Goal: Find specific page/section: Find specific page/section

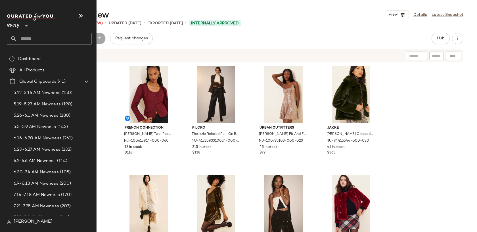
click at [24, 25] on icon at bounding box center [26, 25] width 7 height 7
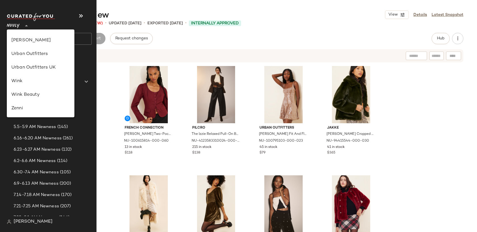
scroll to position [311, 0]
click at [33, 107] on div "Zenni" at bounding box center [40, 108] width 58 height 7
type input "**"
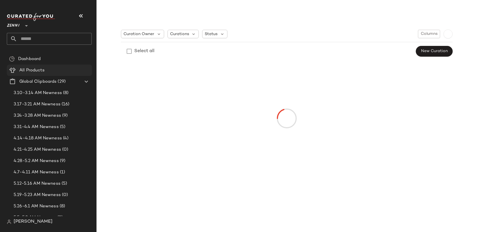
click at [47, 71] on div "All Products" at bounding box center [54, 70] width 72 height 7
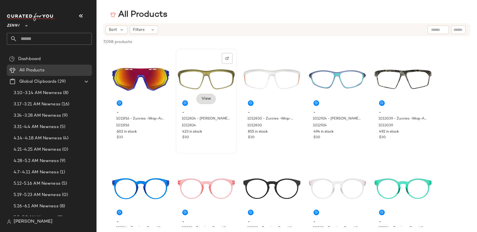
click at [208, 98] on span "View" at bounding box center [206, 99] width 10 height 5
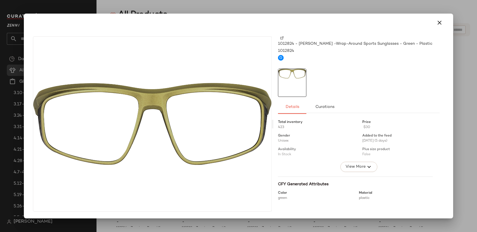
click at [227, 5] on div at bounding box center [238, 116] width 477 height 232
